Goal: Task Accomplishment & Management: Manage account settings

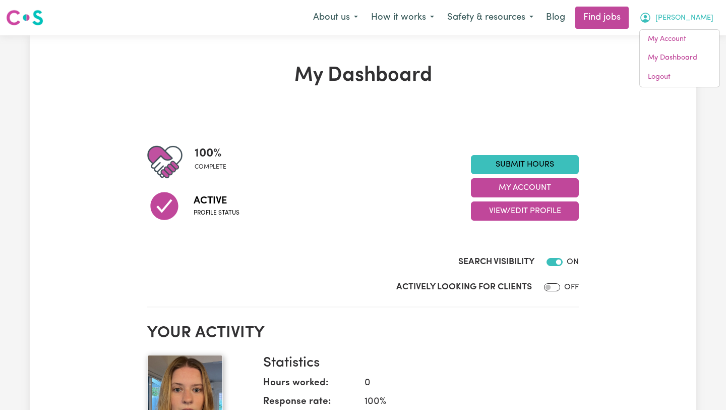
click at [651, 20] on icon "My Account" at bounding box center [646, 18] width 10 height 10
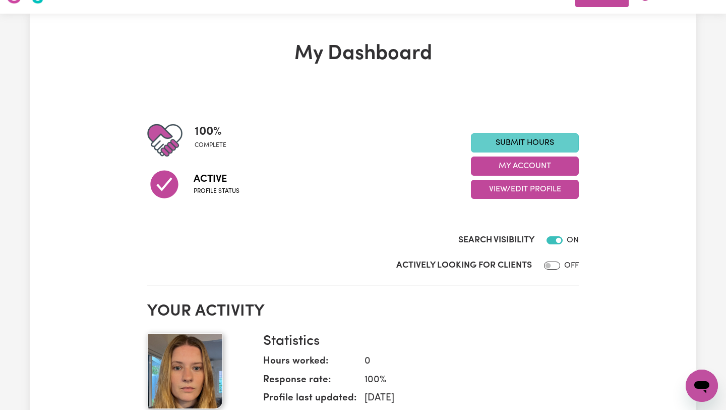
scroll to position [26, 0]
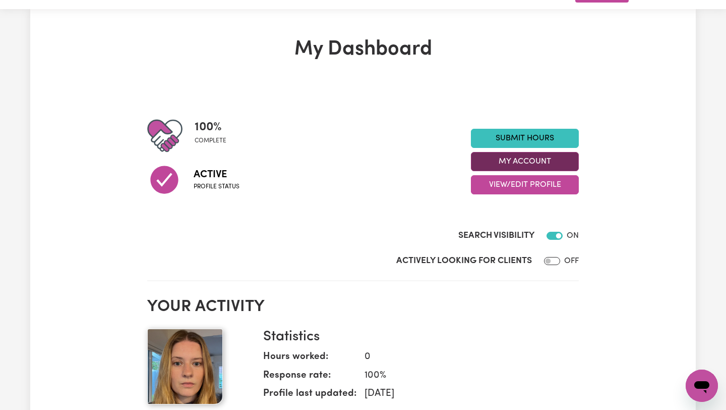
click at [544, 162] on button "My Account" at bounding box center [525, 161] width 108 height 19
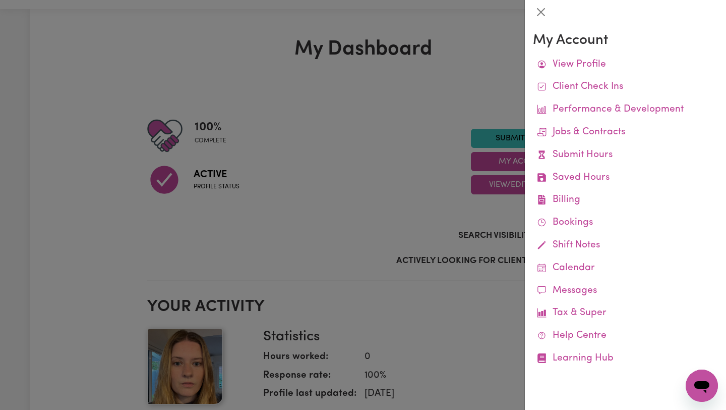
click at [457, 96] on div at bounding box center [363, 205] width 726 height 410
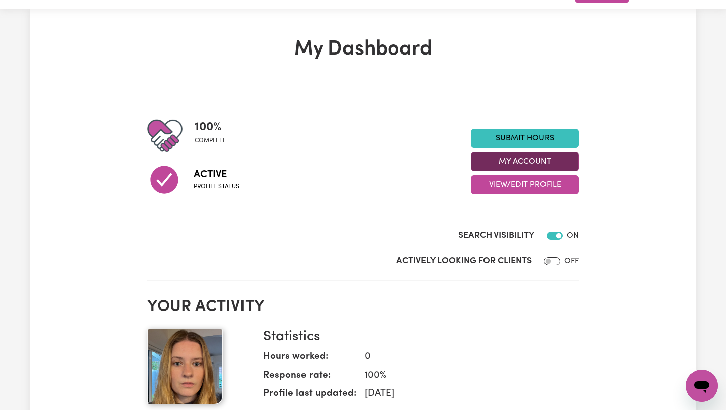
click at [509, 163] on button "My Account" at bounding box center [525, 161] width 108 height 19
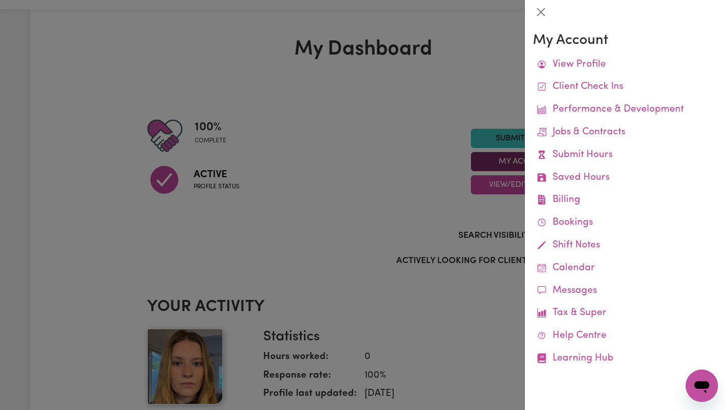
click at [509, 163] on div at bounding box center [363, 205] width 726 height 410
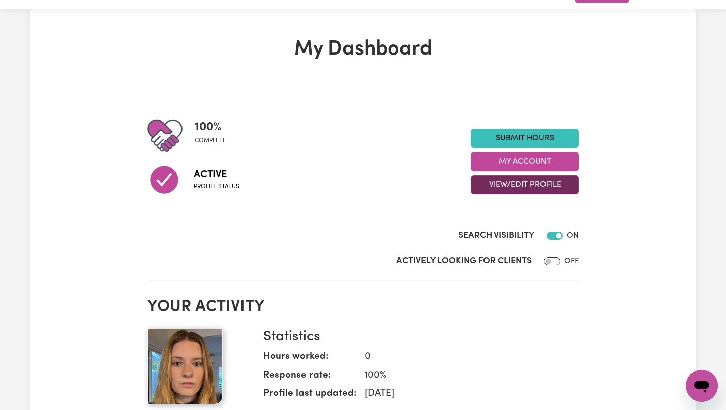
click at [513, 185] on button "View/Edit Profile" at bounding box center [525, 184] width 108 height 19
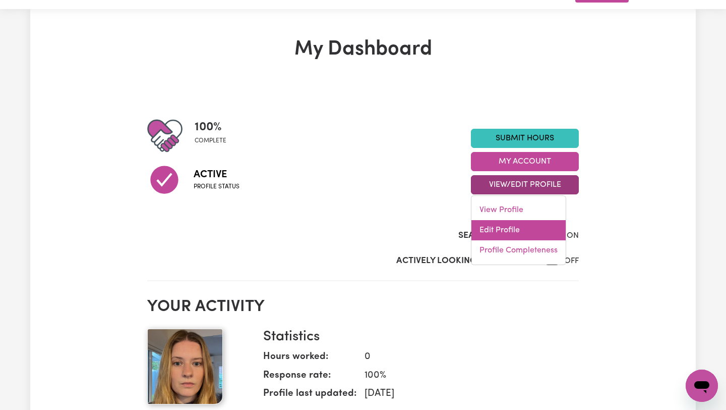
click at [508, 228] on link "Edit Profile" at bounding box center [519, 230] width 94 height 20
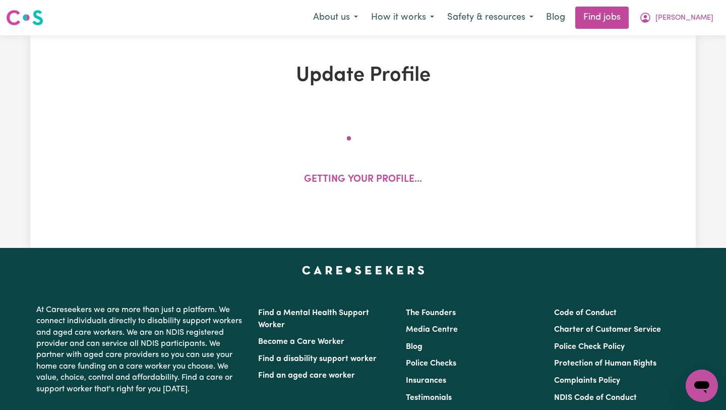
select select "[DEMOGRAPHIC_DATA] Citizen"
select select "Studying a healthcare related degree or qualification"
select select "65"
select select "85"
select select "115"
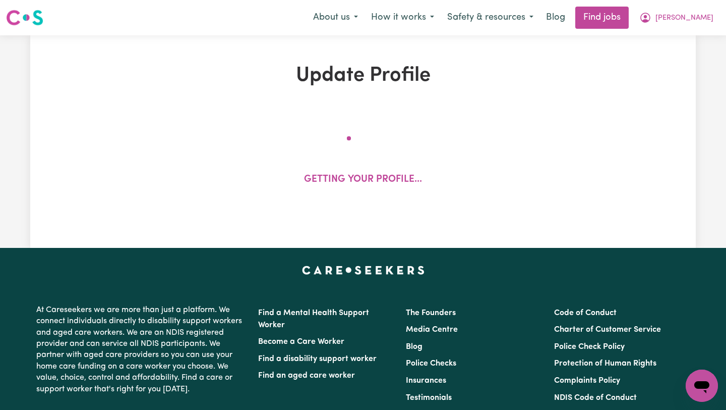
select select "135"
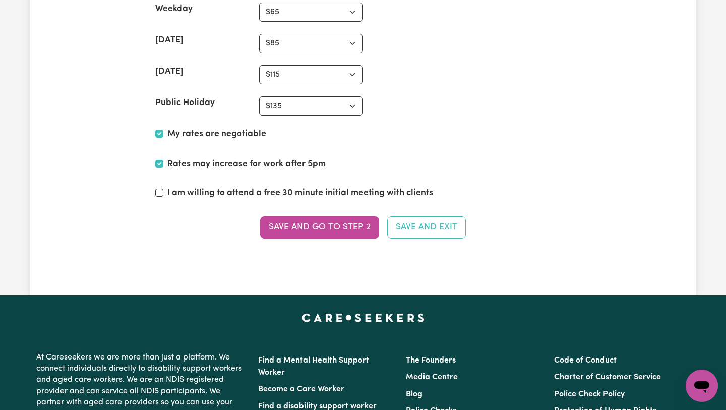
scroll to position [2749, 0]
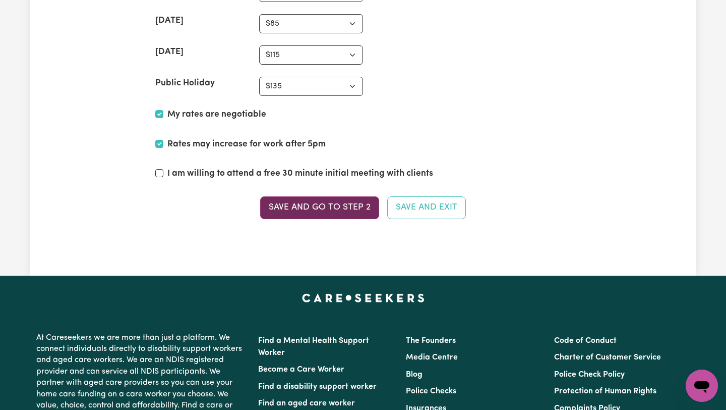
click at [331, 208] on button "Save and go to Step 2" at bounding box center [319, 207] width 119 height 22
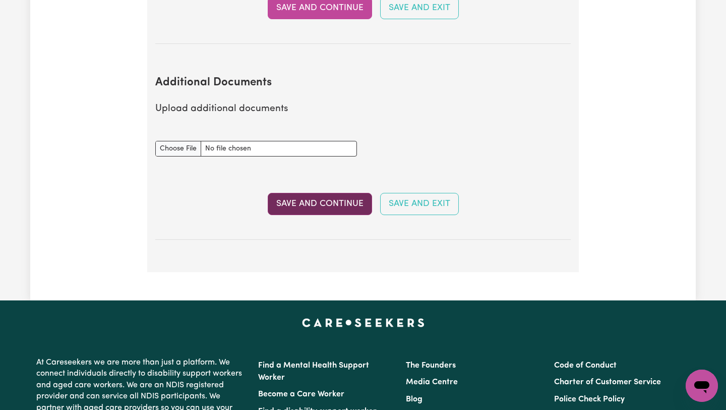
scroll to position [2048, 0]
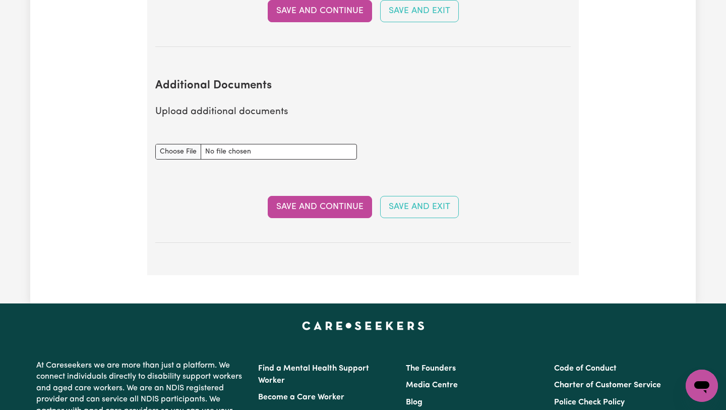
click at [337, 196] on button "Save and Continue" at bounding box center [320, 207] width 104 height 22
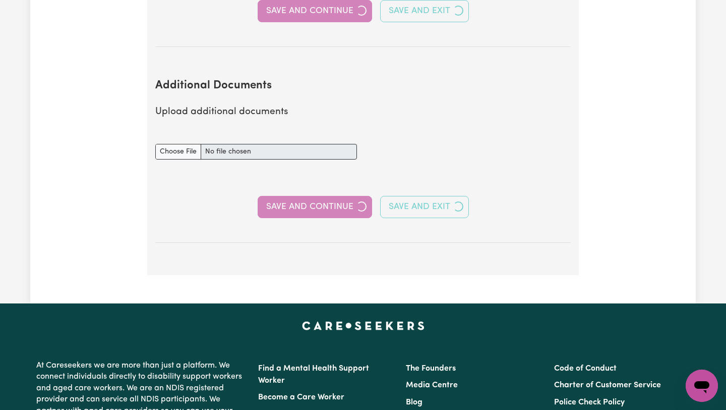
select select "2019"
select select "2017"
select select "2019"
select select "Certificate III (Individual Support)"
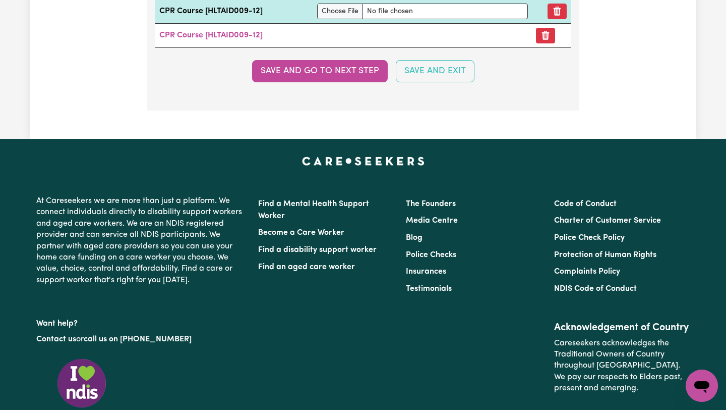
scroll to position [2745, 0]
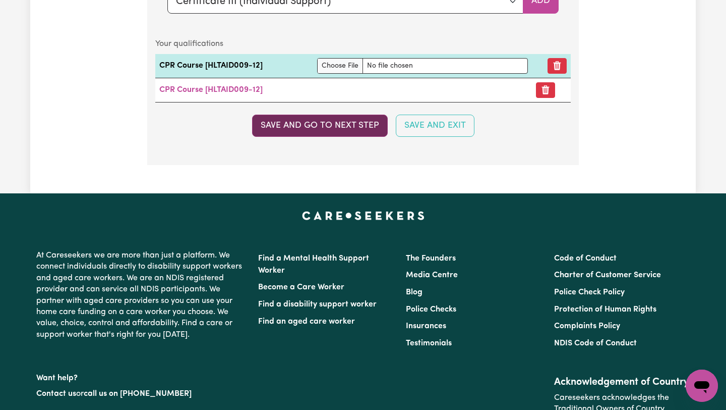
click at [342, 132] on button "Save and go to next step" at bounding box center [320, 126] width 136 height 22
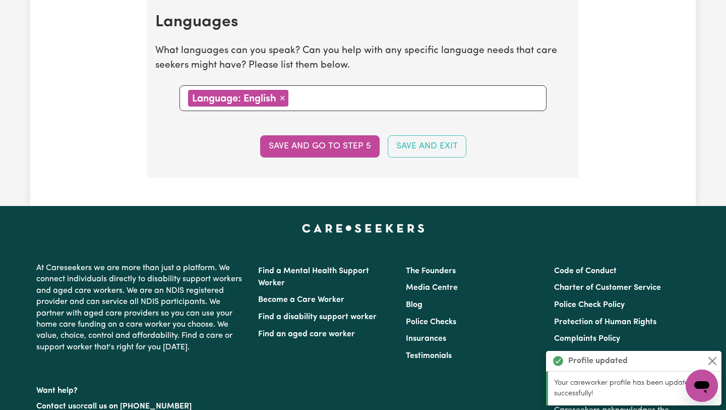
scroll to position [1165, 0]
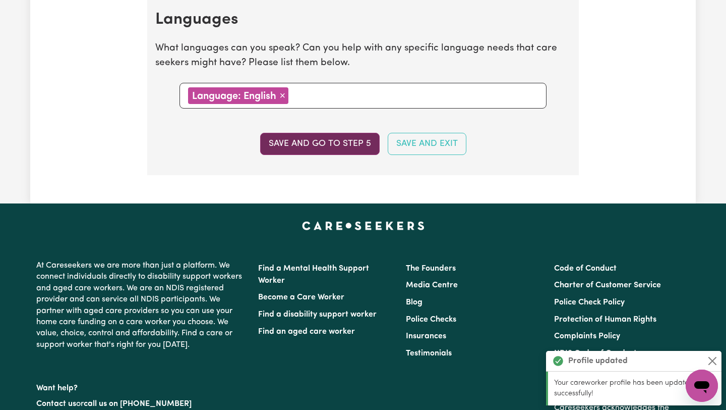
click at [344, 145] on button "Save and go to step 5" at bounding box center [320, 144] width 120 height 22
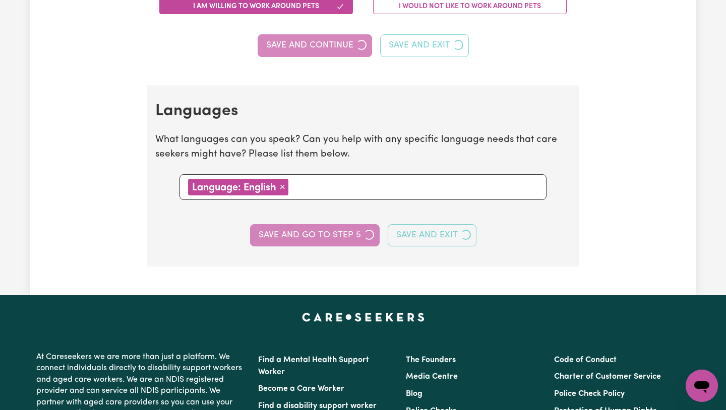
select select "I am providing services privately on my own"
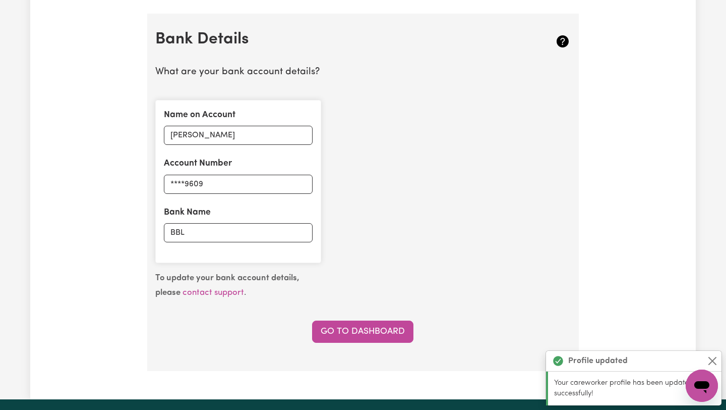
scroll to position [706, 0]
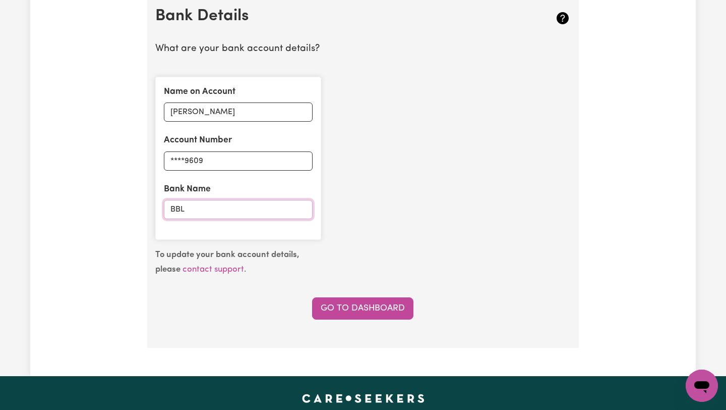
click at [232, 209] on input "BBL" at bounding box center [238, 209] width 149 height 19
click at [249, 165] on input "****9609" at bounding box center [238, 160] width 149 height 19
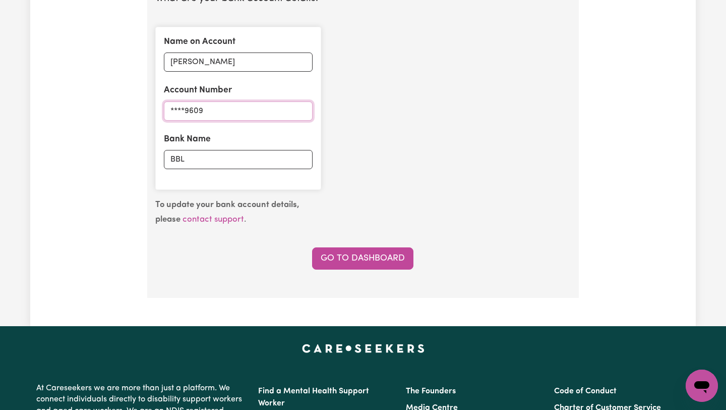
scroll to position [755, 0]
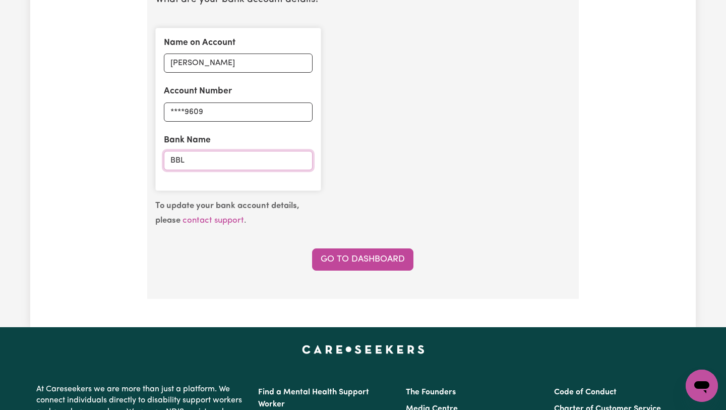
click at [226, 160] on input "BBL" at bounding box center [238, 160] width 149 height 19
click at [231, 66] on input "[PERSON_NAME]" at bounding box center [238, 62] width 149 height 19
click at [208, 112] on input "****9609" at bounding box center [238, 111] width 149 height 19
click at [201, 162] on input "BBL" at bounding box center [238, 160] width 149 height 19
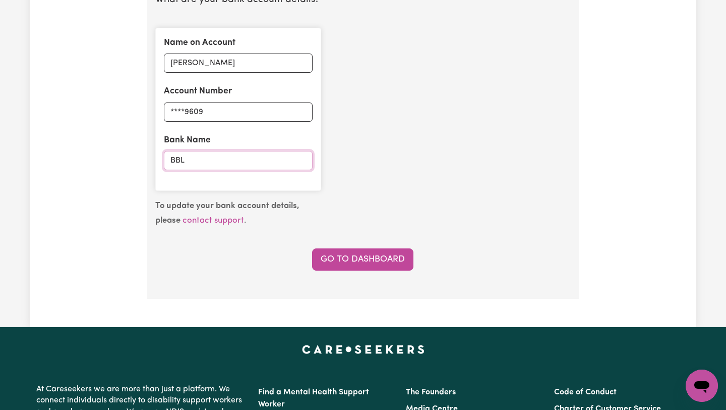
click at [201, 162] on input "BBL" at bounding box center [238, 160] width 149 height 19
click at [219, 220] on link "contact support" at bounding box center [214, 220] width 62 height 9
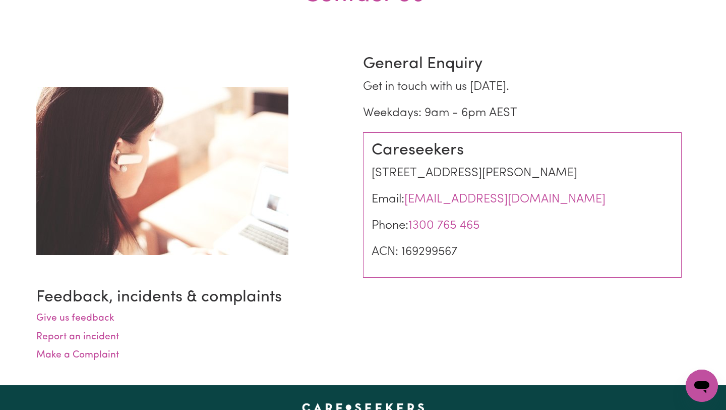
scroll to position [67, 0]
